Goal: Find specific page/section

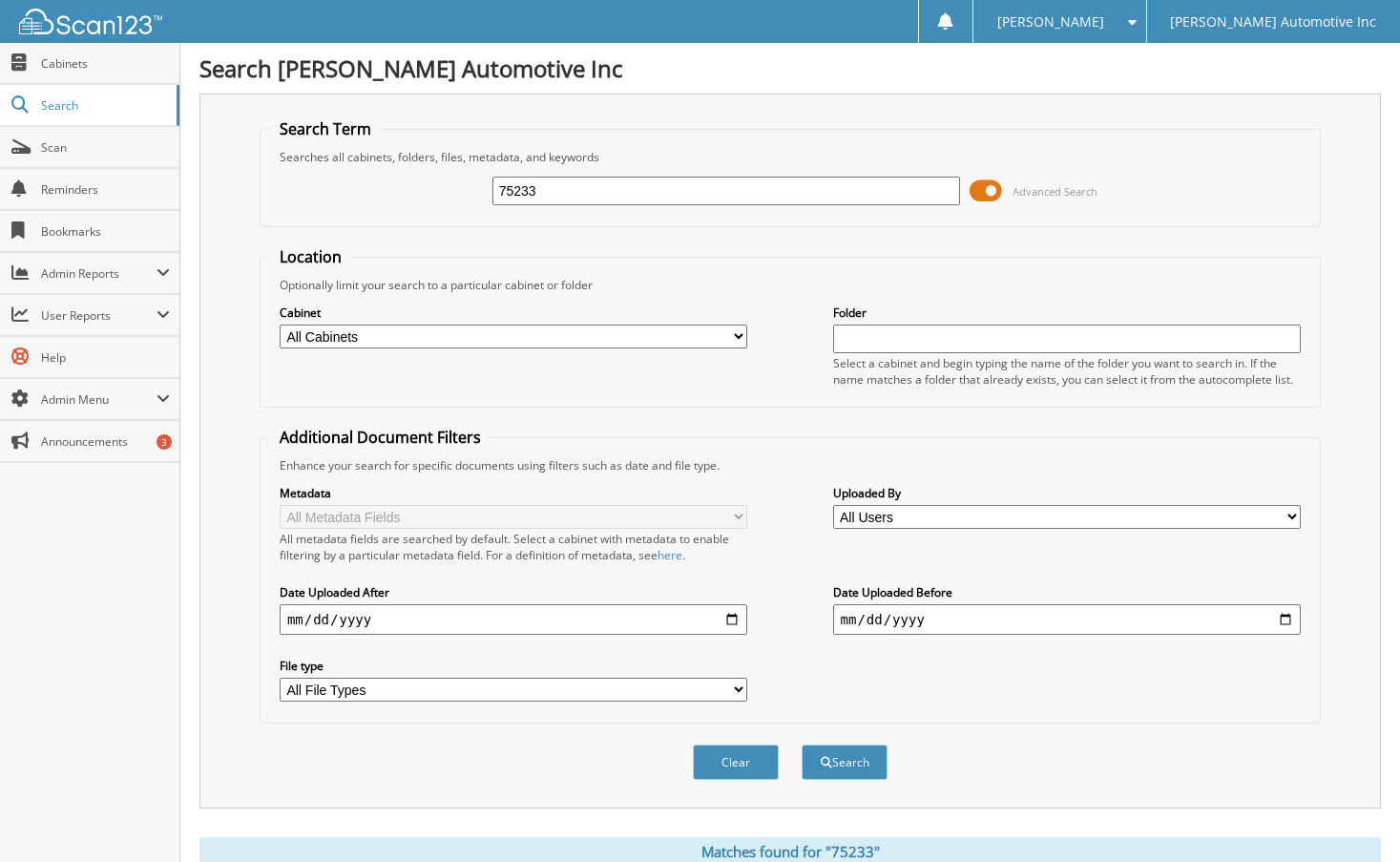
click at [647, 197] on input "75233" at bounding box center [726, 190] width 468 height 29
type input "149996"
click at [802, 744] on button "Search" at bounding box center [844, 762] width 86 height 36
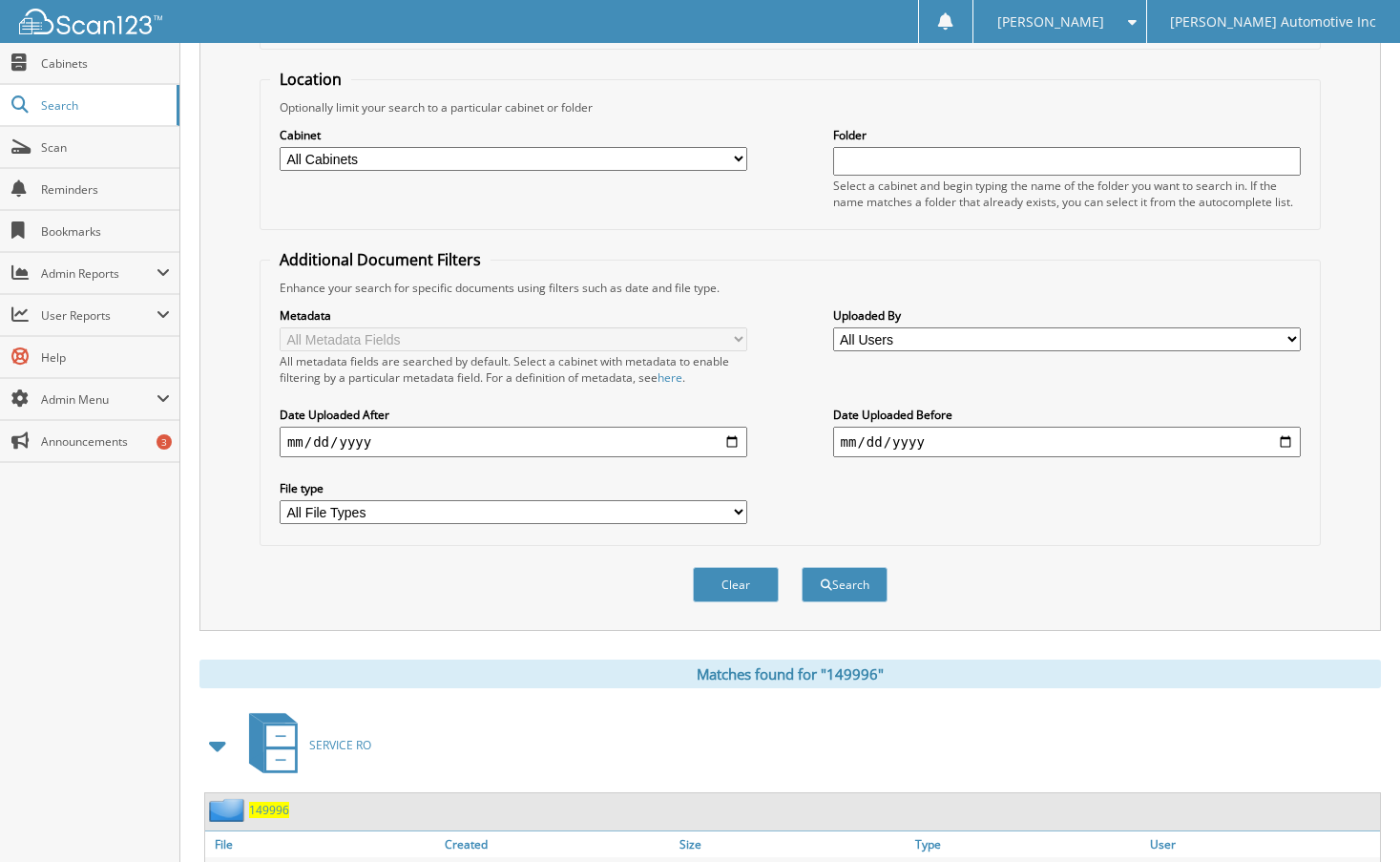
scroll to position [280, 0]
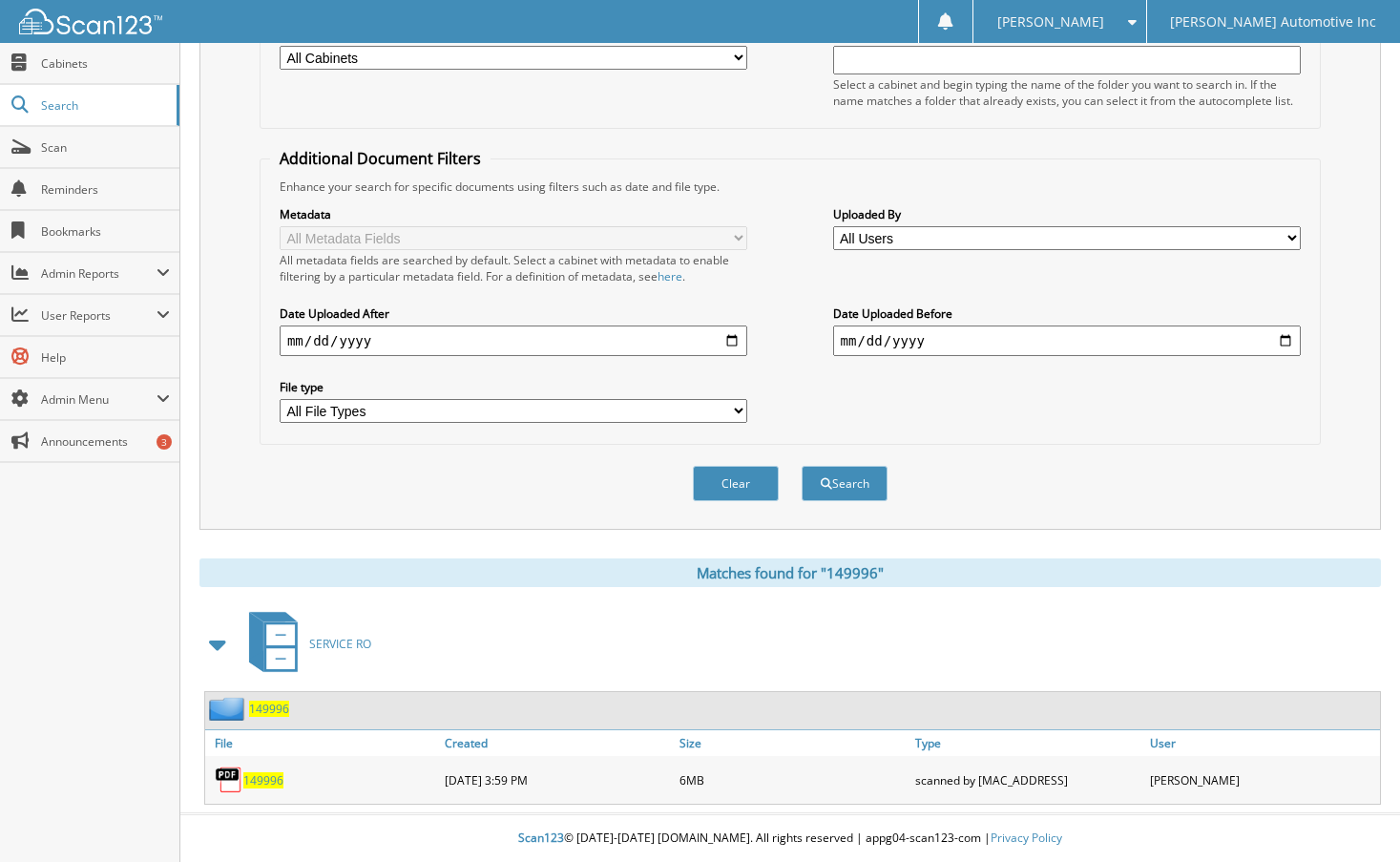
click at [276, 785] on span "149996" at bounding box center [263, 780] width 40 height 16
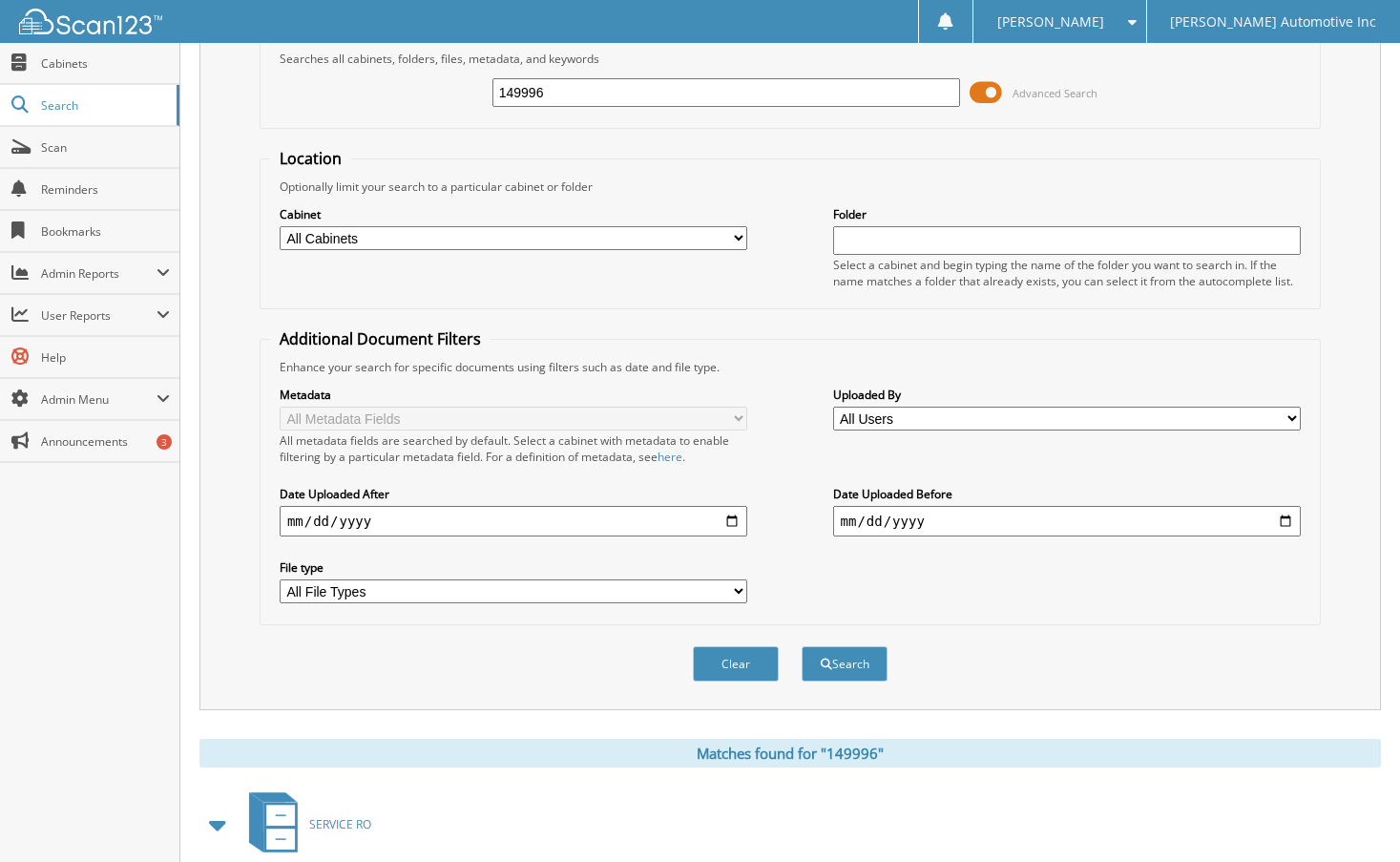
scroll to position [0, 0]
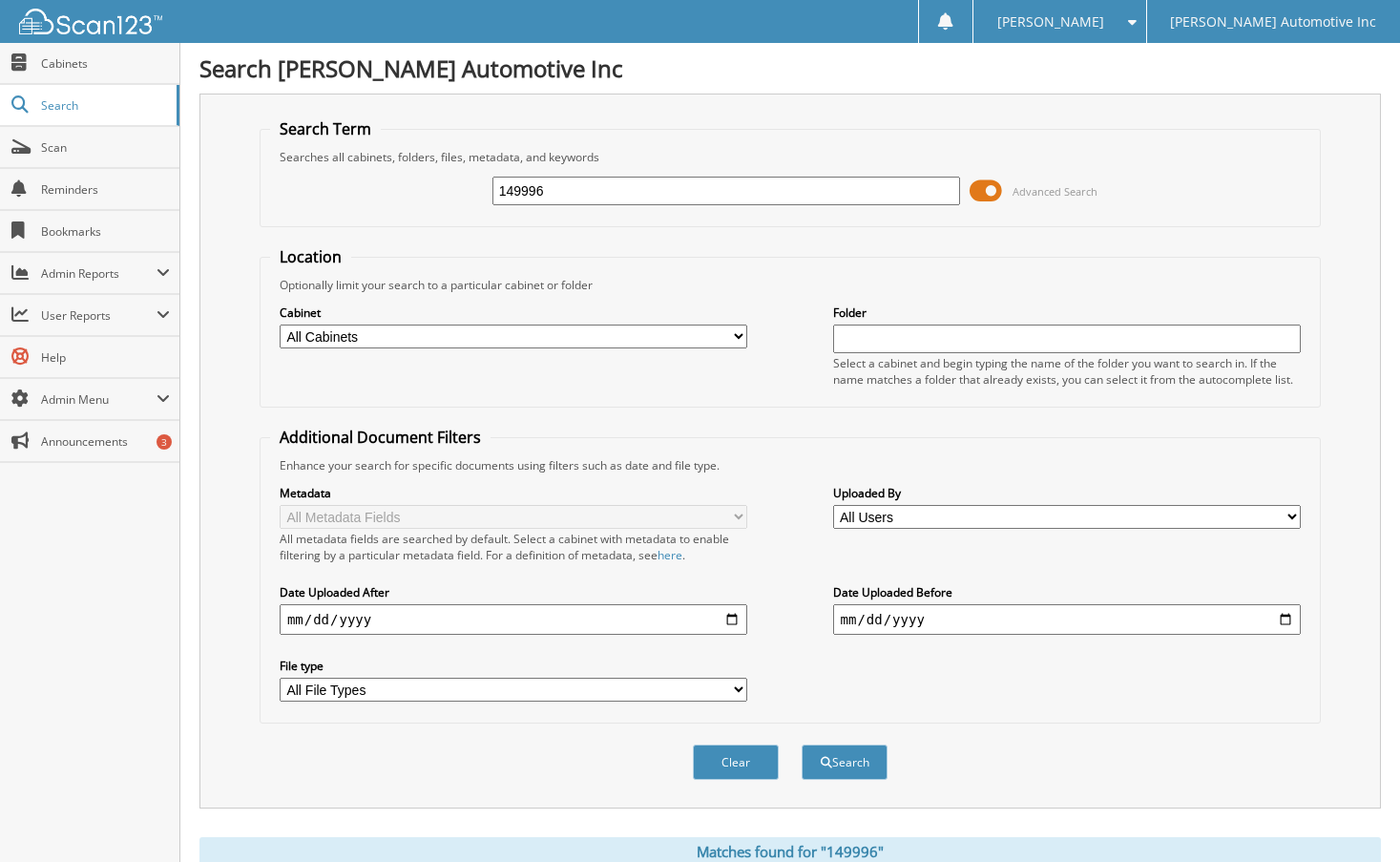
click at [670, 194] on input "149996" at bounding box center [726, 190] width 468 height 29
type input "110309"
click at [802, 744] on button "Search" at bounding box center [844, 762] width 86 height 36
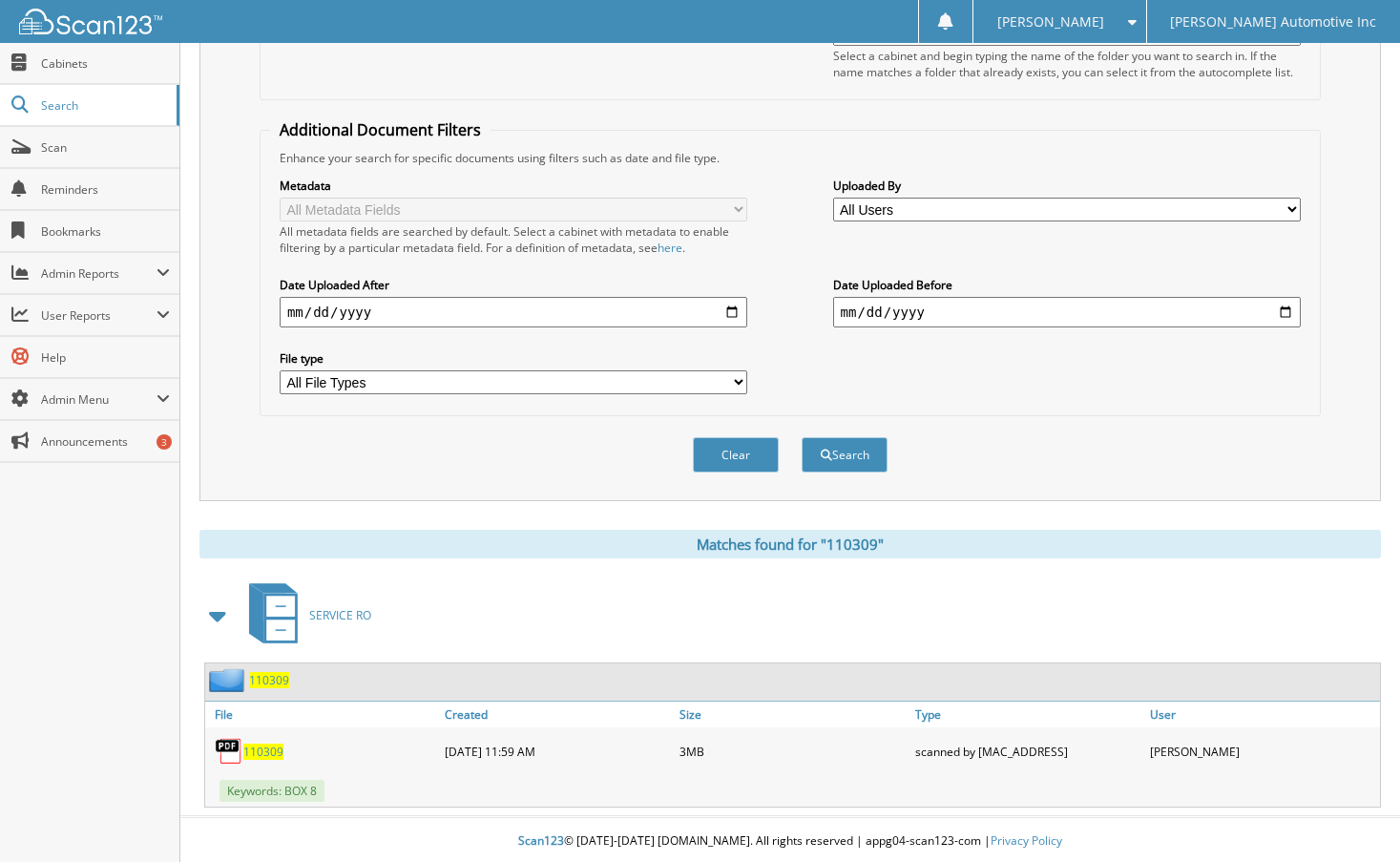
scroll to position [311, 0]
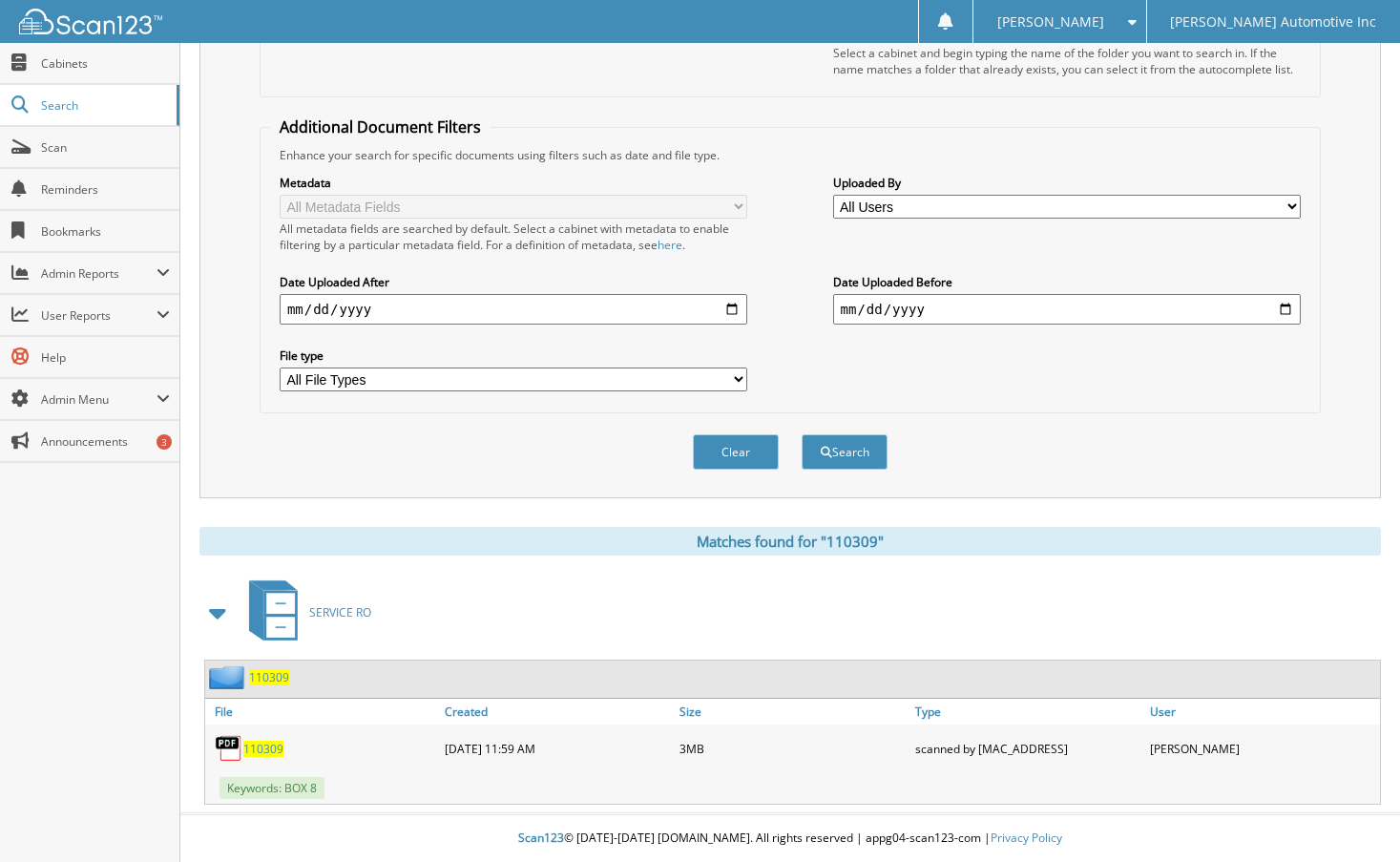
click at [276, 752] on span "110309" at bounding box center [263, 749] width 40 height 16
